Goal: Check status: Check status

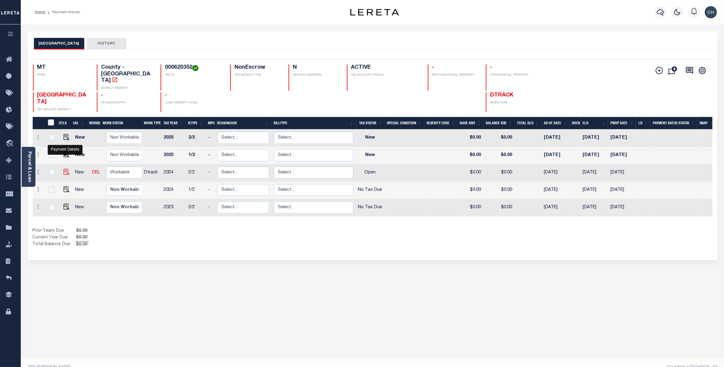
click at [64, 169] on img "" at bounding box center [67, 172] width 6 height 6
checkbox input "true"
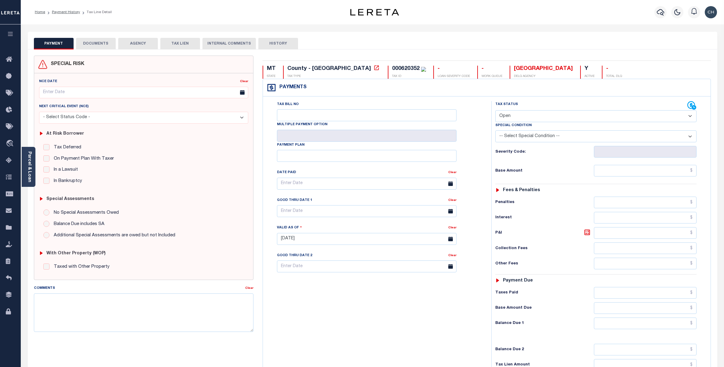
select select "OP2"
click at [310, 297] on div "Tax Bill No Multiple Payment Option Payment Plan Clear" at bounding box center [376, 236] width 222 height 270
click at [66, 12] on link "Payment History" at bounding box center [66, 12] width 28 height 4
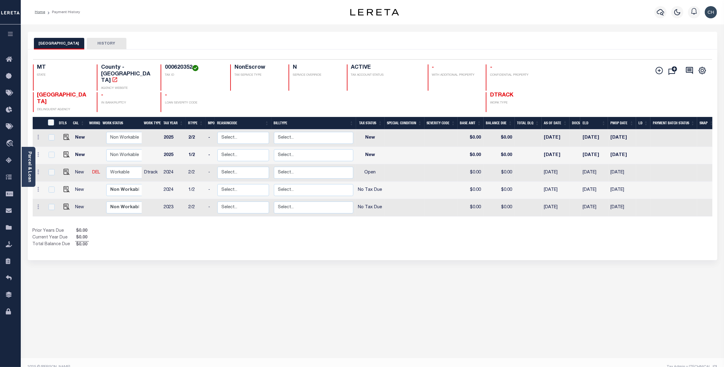
click at [231, 39] on div "CASCADE COUNTY HISTORY" at bounding box center [373, 43] width 678 height 11
click at [66, 169] on img "" at bounding box center [67, 172] width 6 height 6
checkbox input "true"
